Goal: Register for event/course

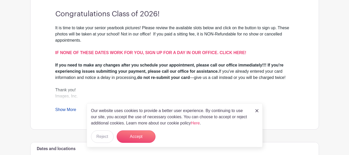
scroll to position [150, 0]
click at [135, 138] on button "Accept" at bounding box center [136, 136] width 39 height 12
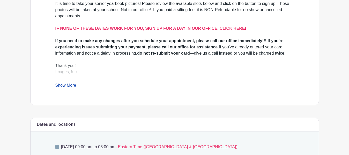
scroll to position [174, 0]
click at [66, 88] on link "Show More" at bounding box center [65, 86] width 21 height 6
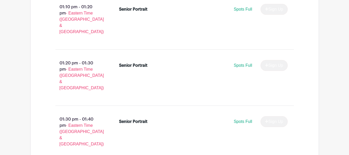
scroll to position [1800, 0]
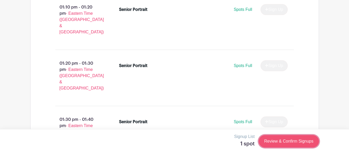
click at [285, 139] on link "Review & Confirm Signups" at bounding box center [288, 141] width 60 height 12
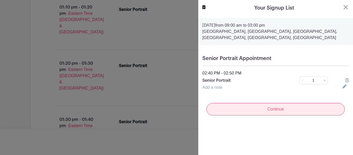
click at [278, 108] on input "Continue" at bounding box center [275, 109] width 138 height 12
click at [278, 108] on div "Continue" at bounding box center [275, 109] width 147 height 21
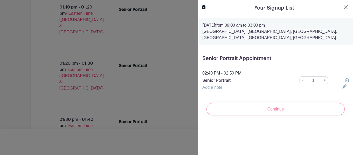
click at [272, 111] on div "Continue" at bounding box center [275, 109] width 147 height 21
click at [255, 85] on div "Add a note" at bounding box center [269, 87] width 140 height 6
click at [321, 81] on link "+" at bounding box center [324, 80] width 6 height 8
click at [311, 80] on input "1" at bounding box center [313, 80] width 17 height 8
click at [276, 109] on div "Continue" at bounding box center [275, 109] width 147 height 21
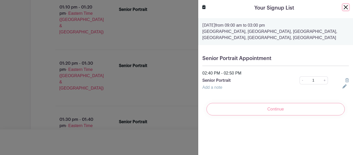
click at [343, 6] on button "Close" at bounding box center [346, 7] width 6 height 6
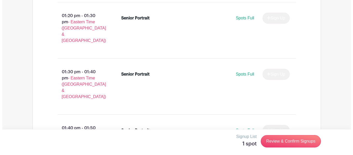
scroll to position [1849, 0]
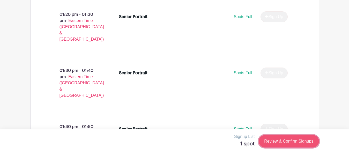
click at [274, 143] on link "Review & Confirm Signups" at bounding box center [288, 141] width 60 height 12
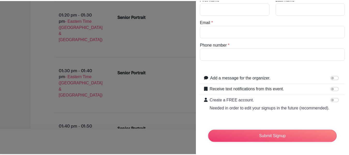
scroll to position [0, 0]
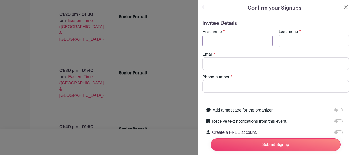
click at [235, 39] on input "First name" at bounding box center [237, 41] width 70 height 12
type input "[PERSON_NAME]"
click at [344, 7] on button "Close" at bounding box center [346, 7] width 6 height 6
